Goal: Information Seeking & Learning: Find specific fact

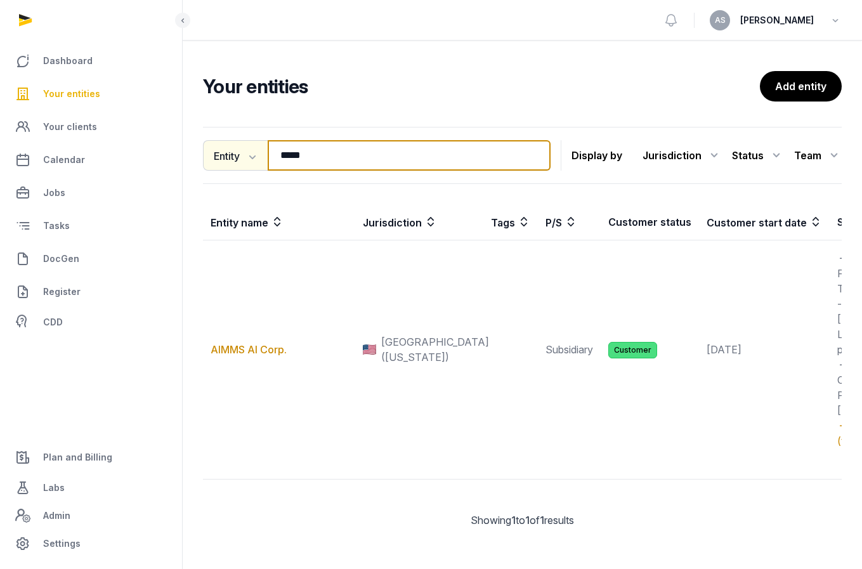
drag, startPoint x: 329, startPoint y: 161, endPoint x: 244, endPoint y: 155, distance: 85.2
click at [244, 157] on div "Entity Entity People Tags Services ***** Search" at bounding box center [377, 155] width 348 height 30
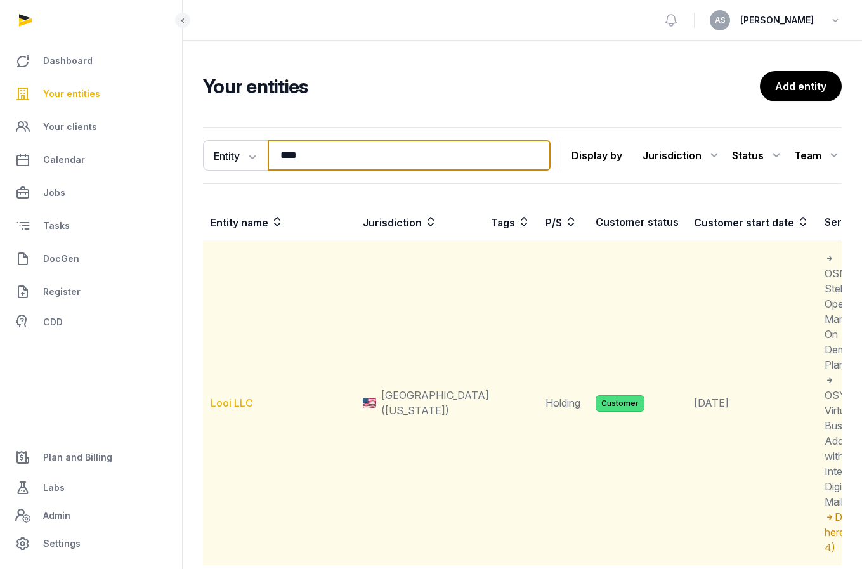
type input "****"
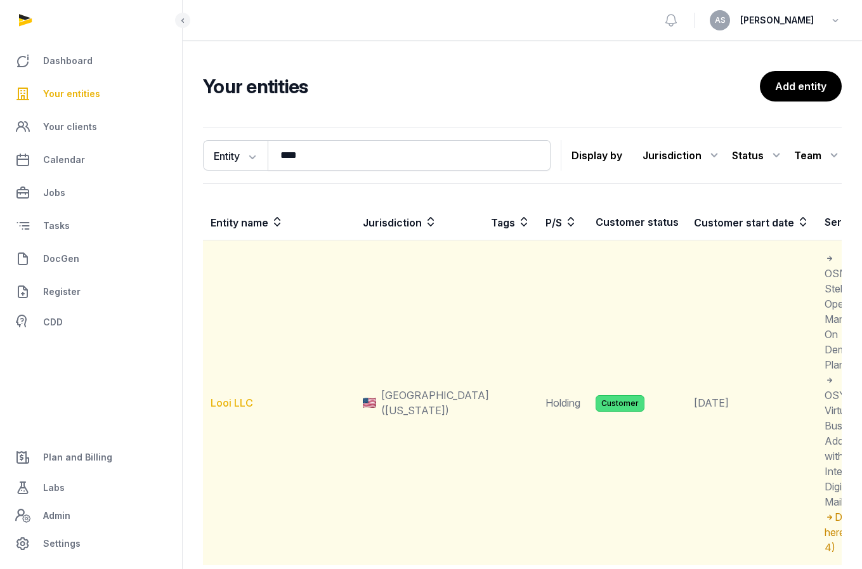
click at [221, 400] on link "Looi LLC" at bounding box center [232, 403] width 43 height 13
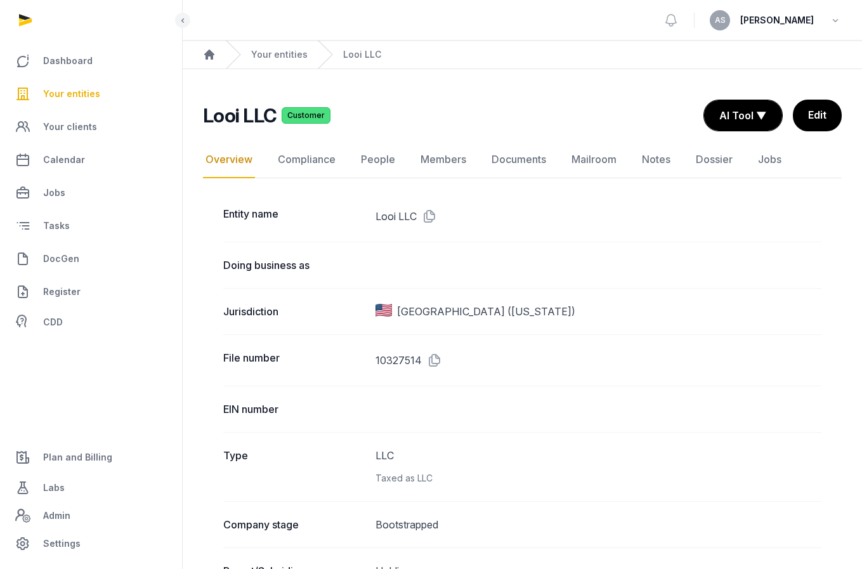
scroll to position [7, 0]
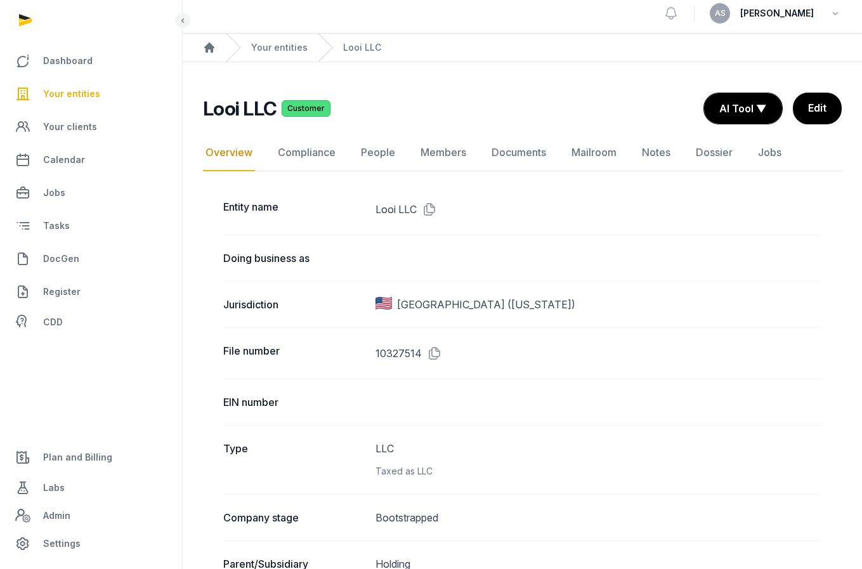
click at [550, 254] on dd at bounding box center [599, 258] width 446 height 15
click at [525, 148] on link "Documents" at bounding box center [519, 153] width 60 height 37
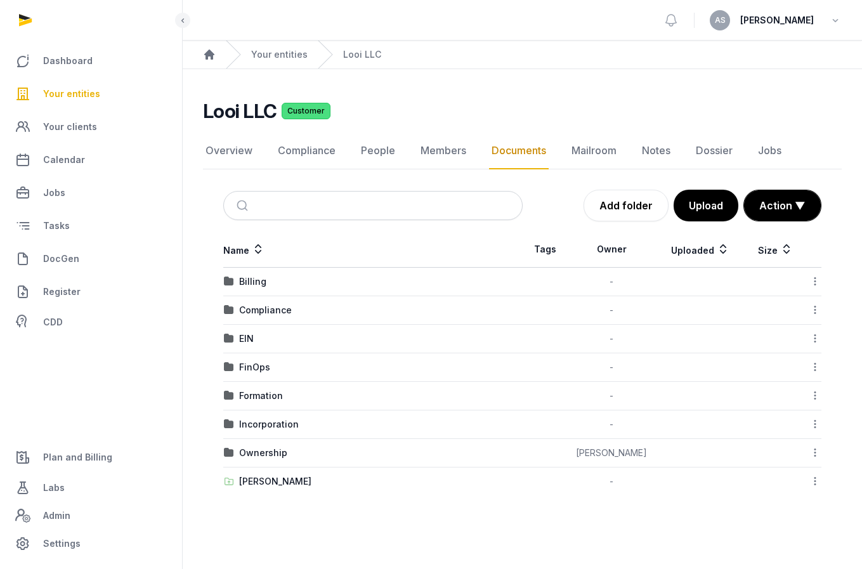
click at [256, 446] on td "Ownership" at bounding box center [373, 453] width 300 height 29
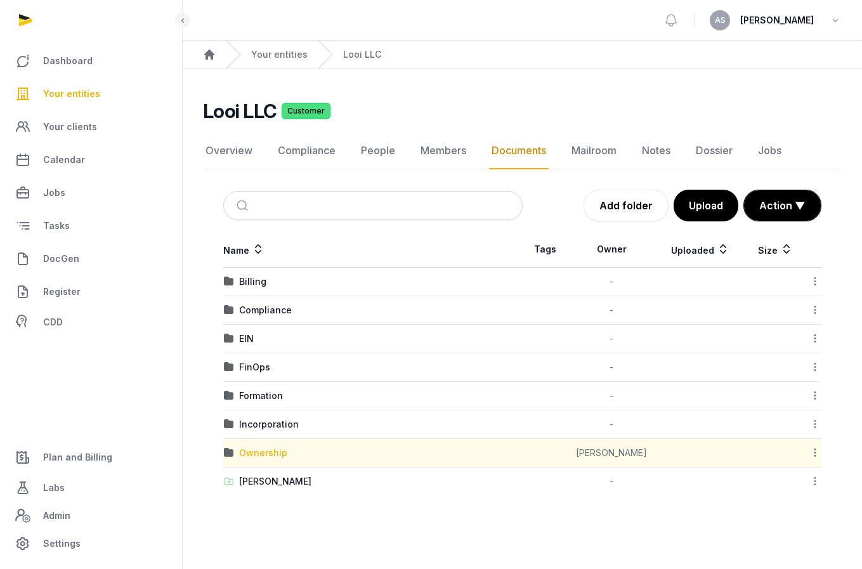
click at [258, 454] on div "Ownership" at bounding box center [263, 453] width 48 height 13
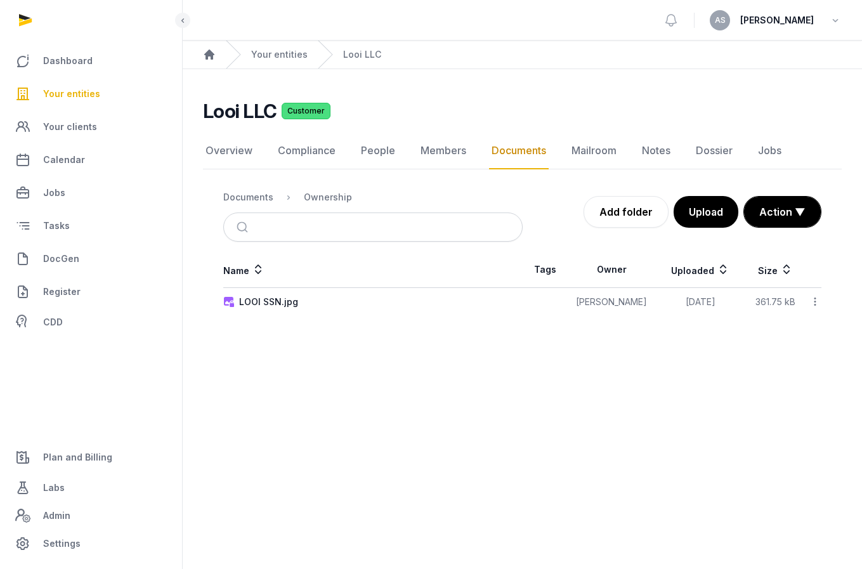
click at [272, 309] on td "LOOI SSN.jpg" at bounding box center [373, 302] width 300 height 29
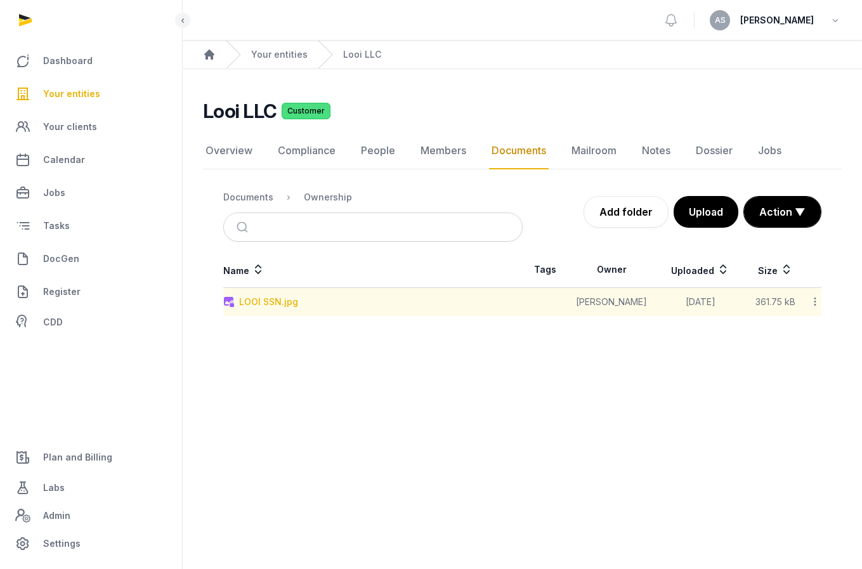
click at [272, 303] on div "LOOI SSN.jpg" at bounding box center [268, 302] width 59 height 13
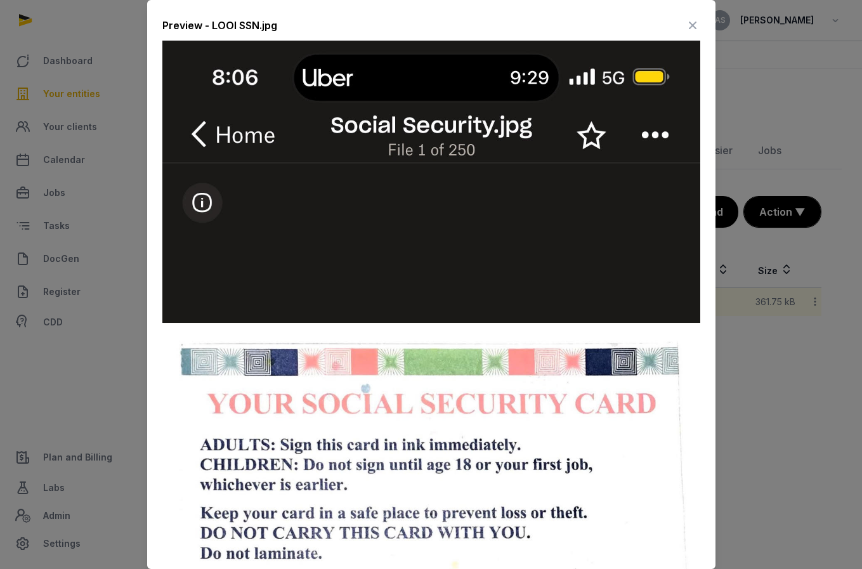
click at [696, 24] on icon at bounding box center [692, 25] width 15 height 20
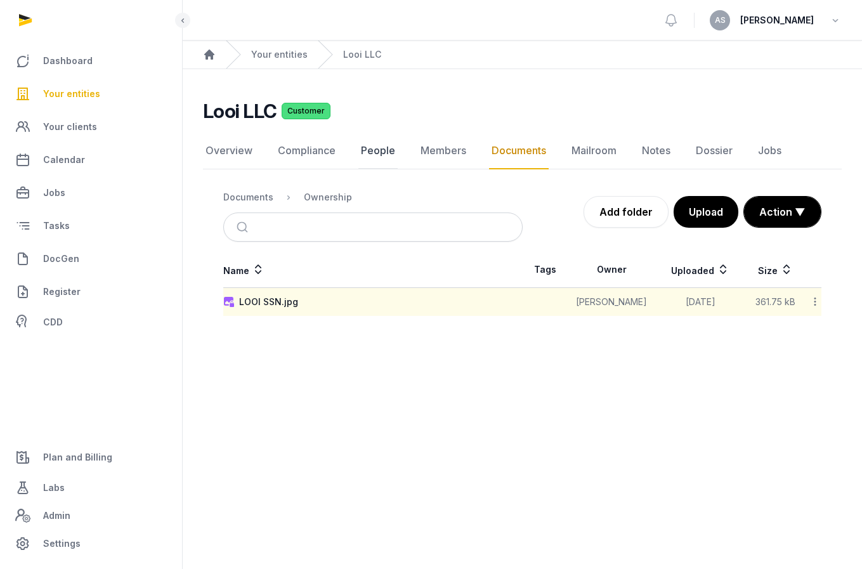
click at [366, 152] on link "People" at bounding box center [378, 151] width 39 height 37
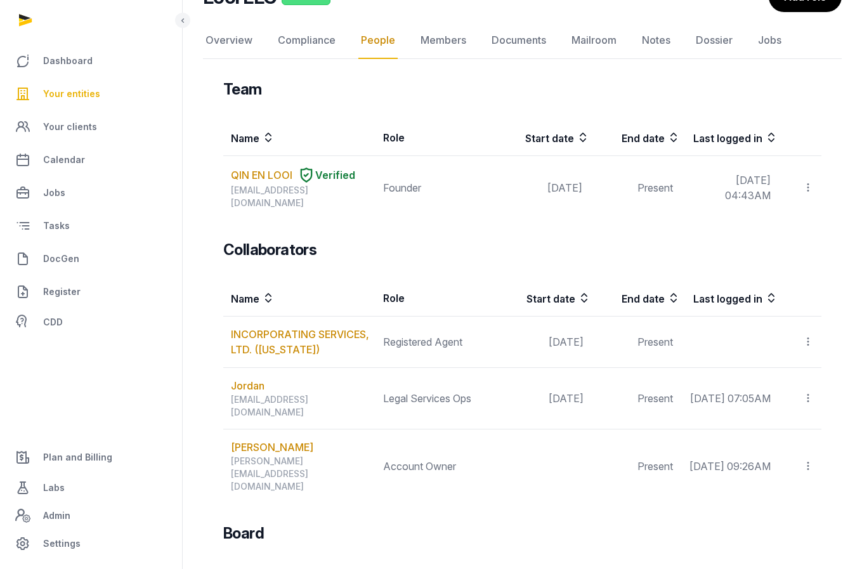
scroll to position [113, 0]
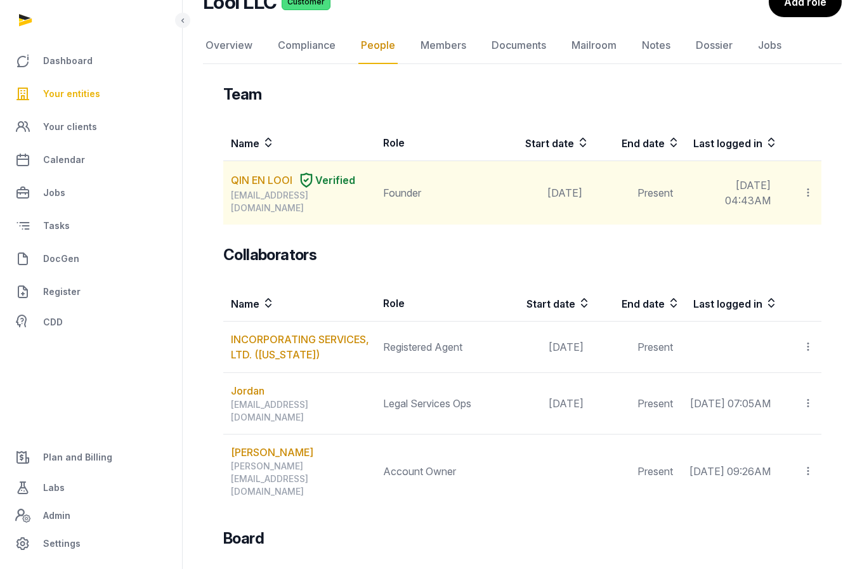
click at [359, 199] on div "[EMAIL_ADDRESS][DOMAIN_NAME]" at bounding box center [303, 201] width 144 height 25
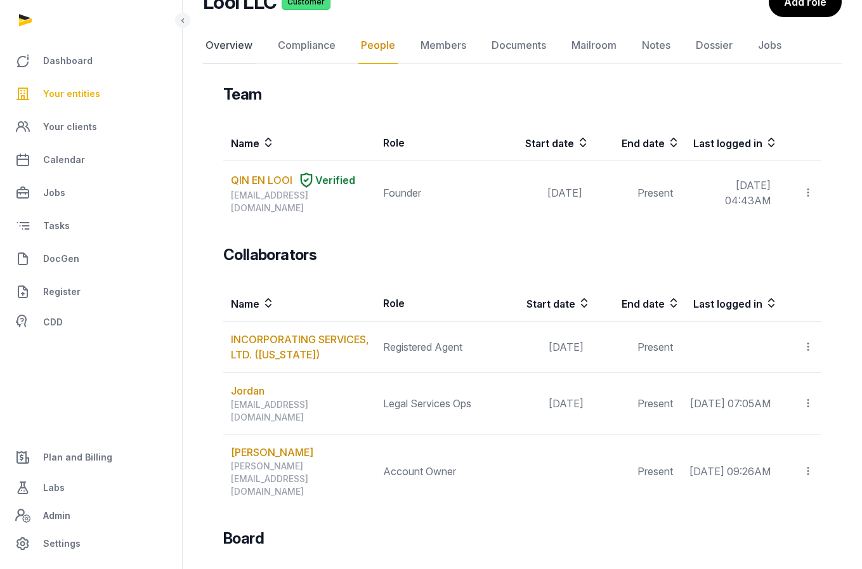
click at [244, 45] on link "Overview" at bounding box center [229, 45] width 52 height 37
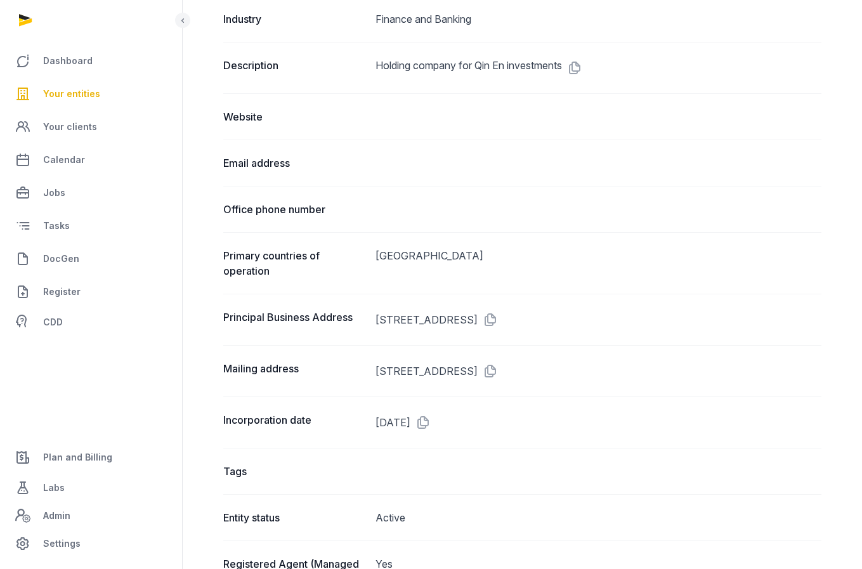
scroll to position [600, 0]
drag, startPoint x: 376, startPoint y: 319, endPoint x: 535, endPoint y: 312, distance: 158.8
click at [535, 314] on dd "[STREET_ADDRESS]" at bounding box center [599, 318] width 446 height 20
copy dd "[STREET_ADDRESS]"
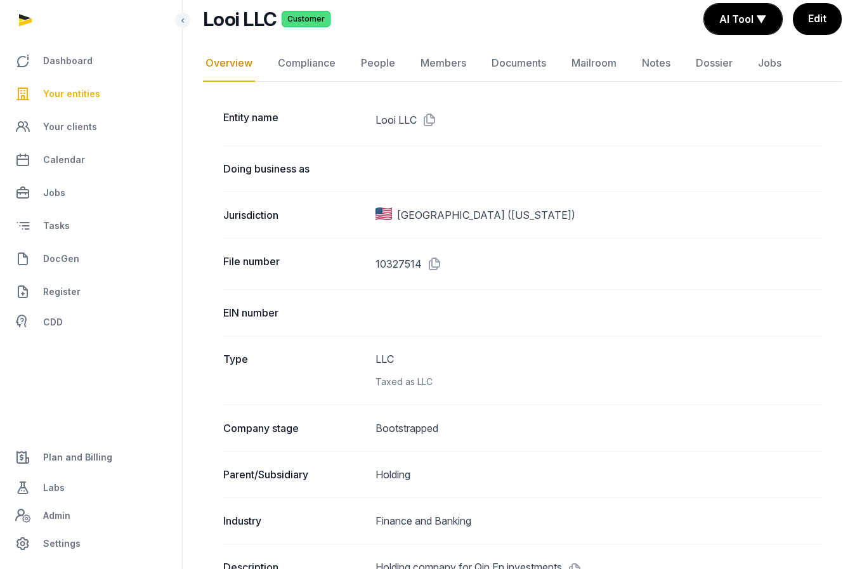
scroll to position [93, 0]
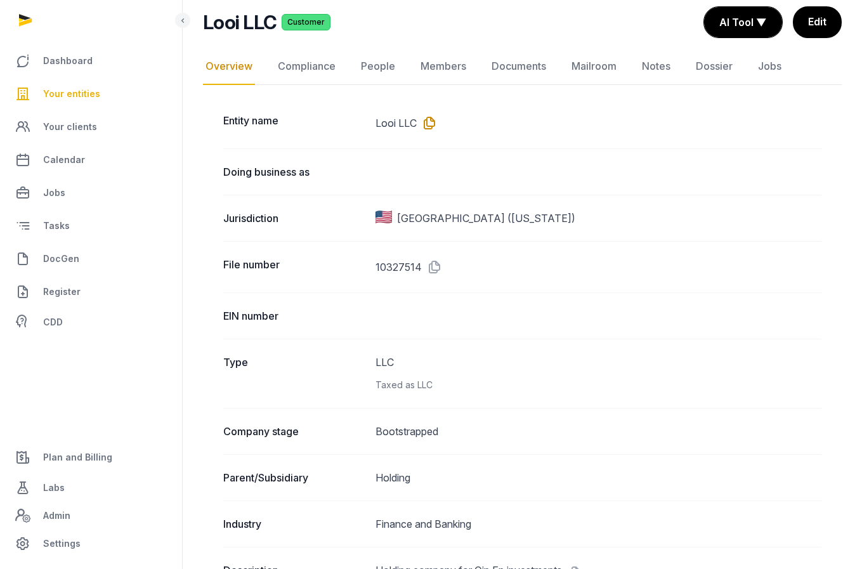
click at [426, 128] on icon at bounding box center [427, 123] width 20 height 20
